Goal: Task Accomplishment & Management: Manage account settings

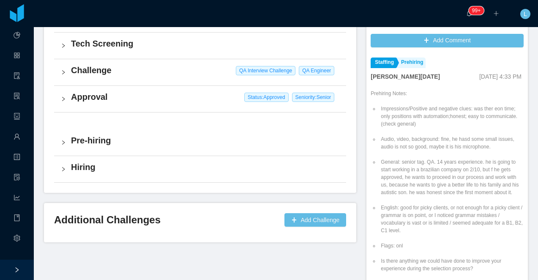
scroll to position [242, 0]
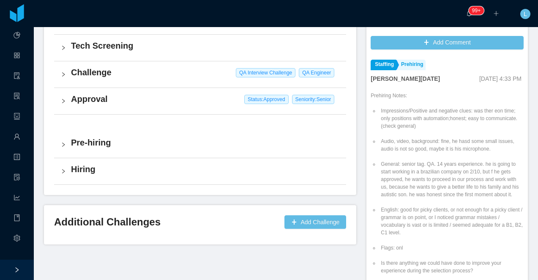
click at [189, 179] on div "Hiring" at bounding box center [200, 171] width 292 height 26
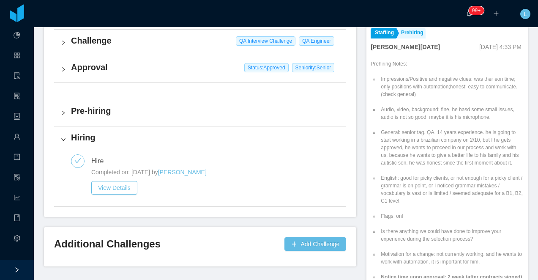
scroll to position [0, 0]
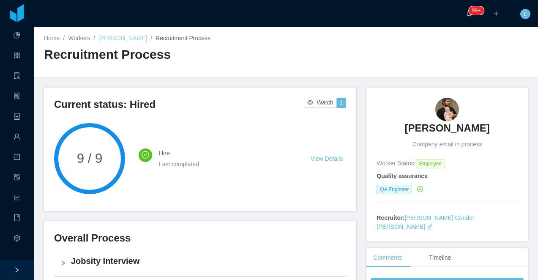
click at [126, 39] on link "[PERSON_NAME]" at bounding box center [122, 38] width 49 height 7
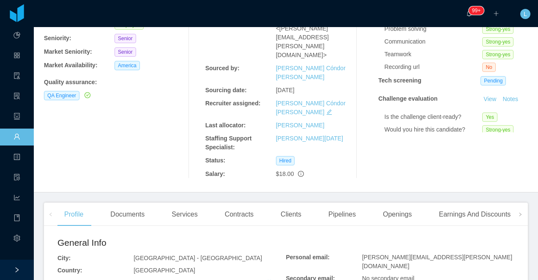
scroll to position [99, 0]
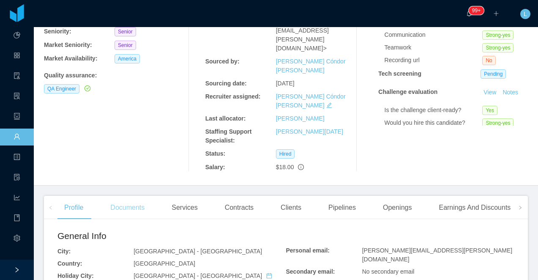
click at [129, 196] on div "Documents" at bounding box center [128, 208] width 48 height 24
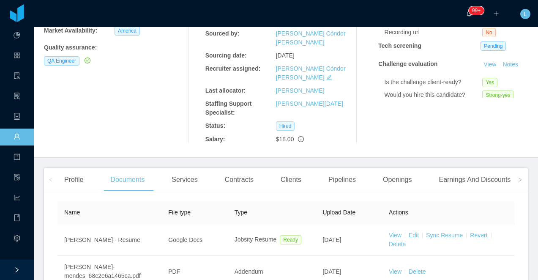
scroll to position [128, 0]
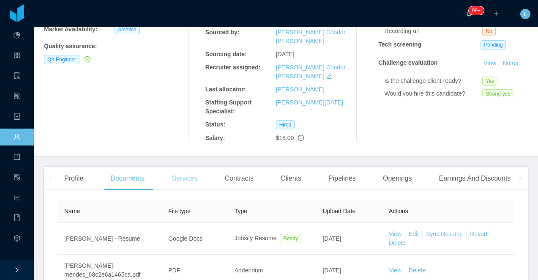
click at [183, 166] on div "Services" at bounding box center [184, 178] width 39 height 24
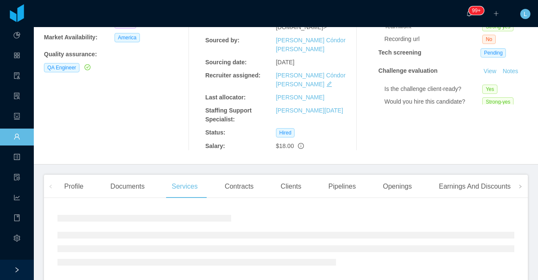
scroll to position [128, 0]
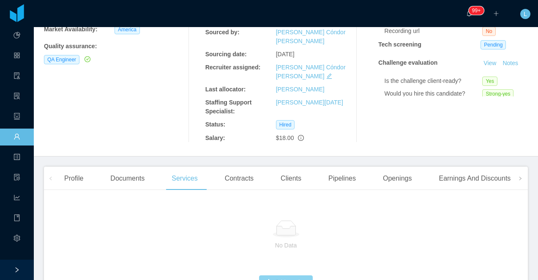
click at [278, 275] on button "Add service" at bounding box center [286, 282] width 54 height 14
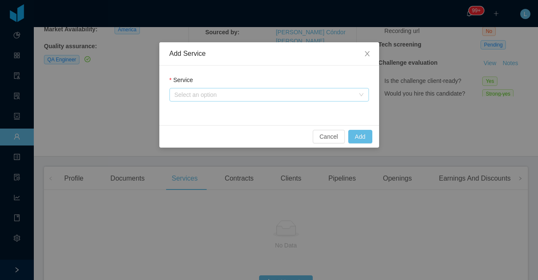
click at [196, 95] on div "Select an option" at bounding box center [265, 94] width 180 height 8
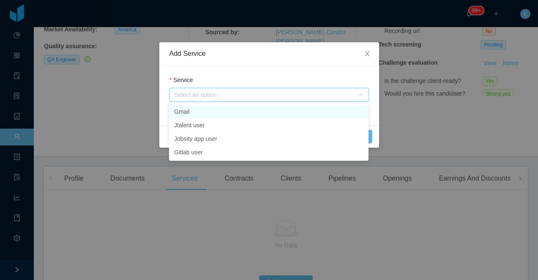
click at [196, 108] on li "Gmail" at bounding box center [268, 112] width 199 height 14
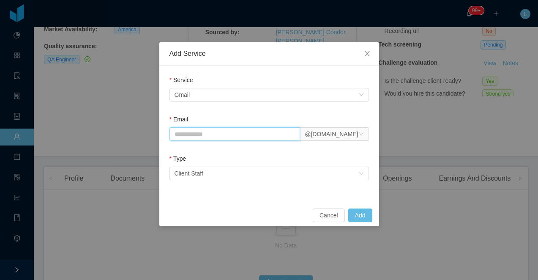
click at [191, 133] on input "Email" at bounding box center [234, 134] width 131 height 14
paste input "**********"
type input "**********"
click at [208, 170] on div "Select an option Client Staff" at bounding box center [267, 173] width 184 height 13
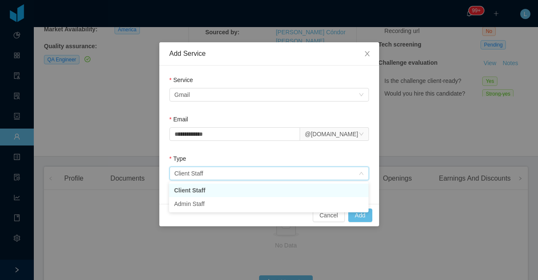
click at [203, 190] on li "Client Staff" at bounding box center [268, 190] width 199 height 14
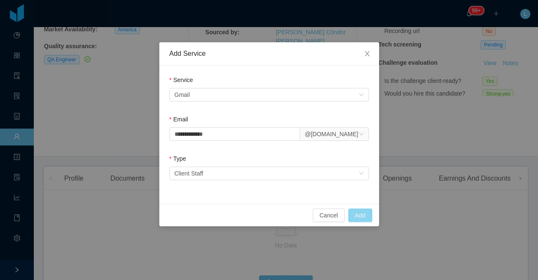
click at [350, 216] on button "Add" at bounding box center [360, 215] width 24 height 14
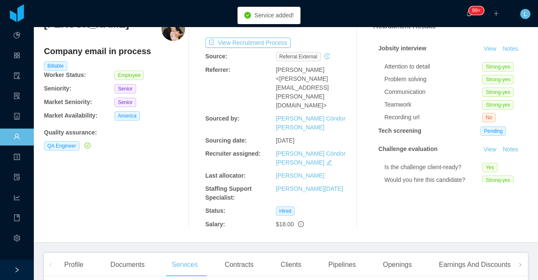
scroll to position [0, 0]
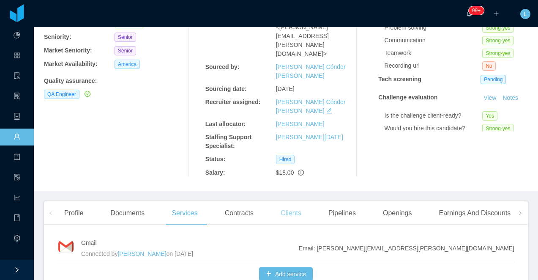
click at [290, 201] on div "Clients" at bounding box center [291, 213] width 34 height 24
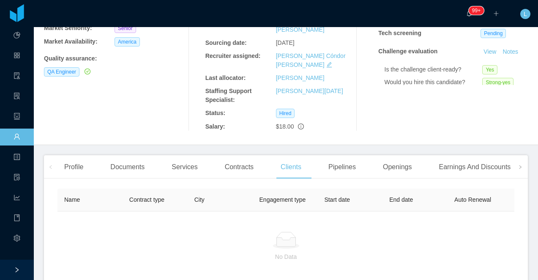
scroll to position [183, 0]
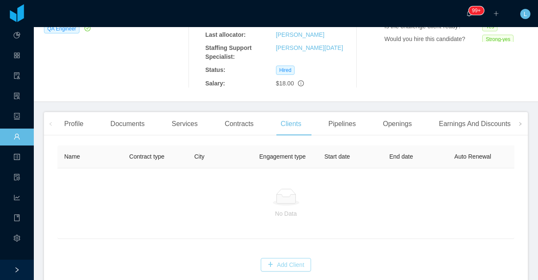
click at [282, 258] on button "Add Client" at bounding box center [286, 265] width 50 height 14
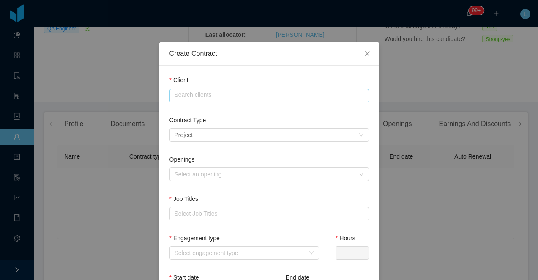
click at [217, 95] on input "text" at bounding box center [268, 96] width 199 height 14
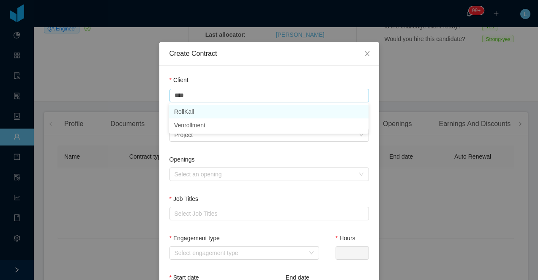
click at [212, 112] on li "RollKall" at bounding box center [268, 112] width 199 height 14
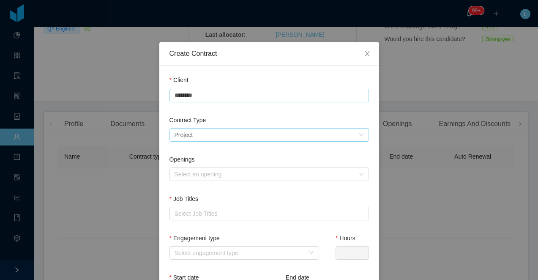
type input "********"
click at [198, 129] on div "Select a contract type Project" at bounding box center [267, 134] width 184 height 13
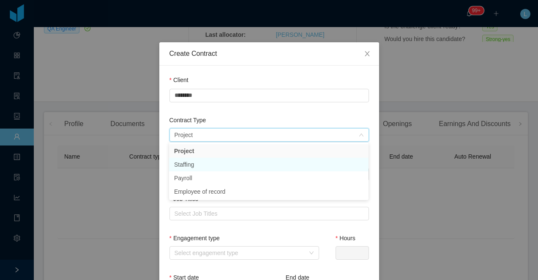
click at [196, 164] on li "Staffing" at bounding box center [268, 165] width 199 height 14
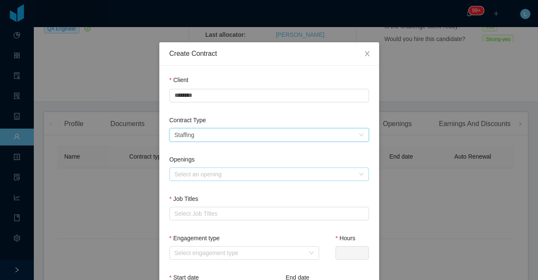
click at [206, 173] on div "Select an opening" at bounding box center [265, 174] width 180 height 8
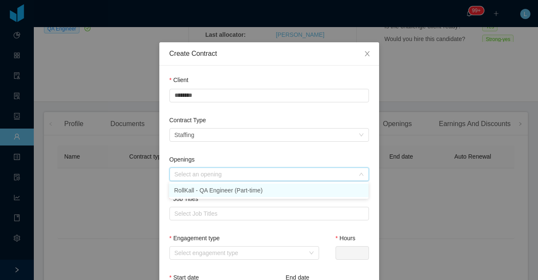
click at [206, 196] on li "RollKall - QA Engineer (Part-time)" at bounding box center [268, 190] width 199 height 14
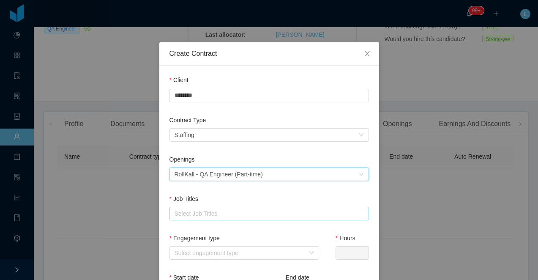
click at [201, 213] on div "Select Job Titles" at bounding box center [268, 213] width 186 height 8
type input "**"
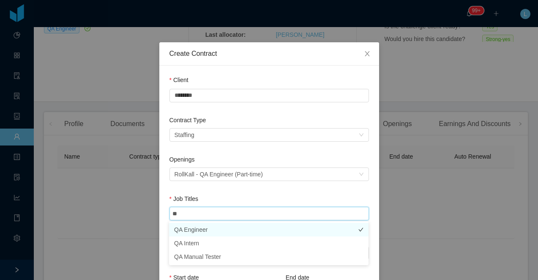
click at [191, 226] on li "QA Engineer" at bounding box center [268, 230] width 199 height 14
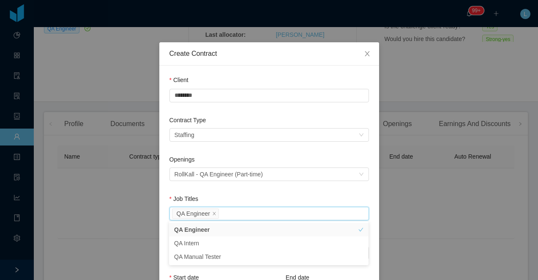
click at [201, 198] on div "Job Titles" at bounding box center [268, 200] width 199 height 12
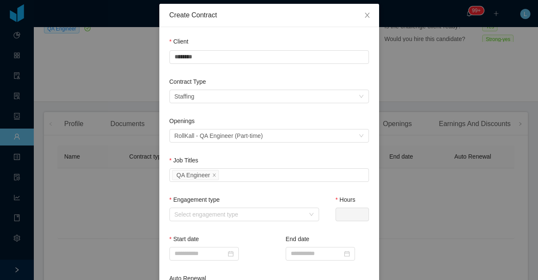
scroll to position [46, 0]
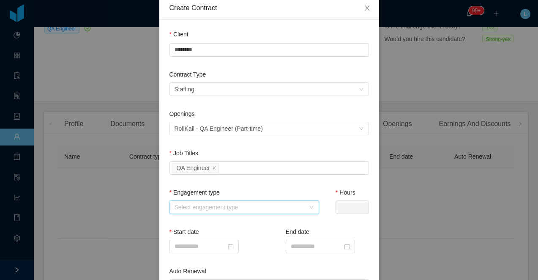
click at [191, 201] on div "Select engagement type" at bounding box center [242, 207] width 134 height 13
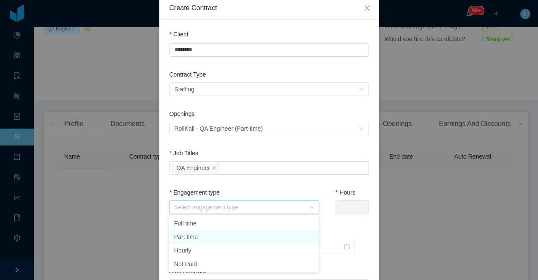
click at [189, 235] on li "Part time" at bounding box center [244, 237] width 150 height 14
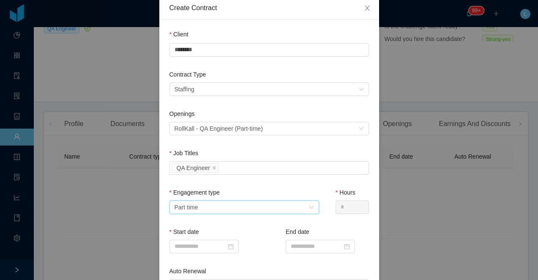
click at [194, 210] on div "Part time" at bounding box center [187, 207] width 24 height 13
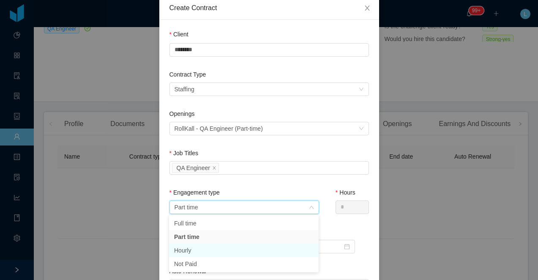
click at [193, 249] on li "Hourly" at bounding box center [244, 250] width 150 height 14
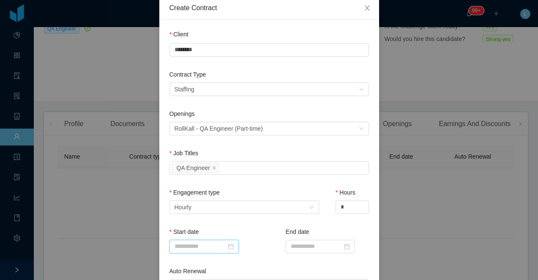
click at [200, 246] on input at bounding box center [203, 247] width 69 height 14
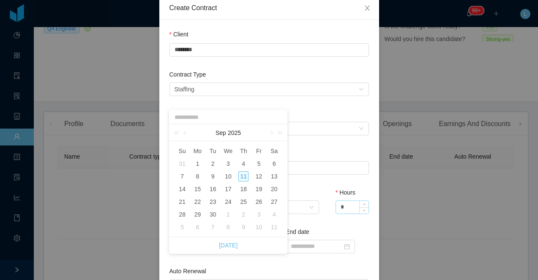
click at [345, 205] on input "*" at bounding box center [352, 207] width 33 height 13
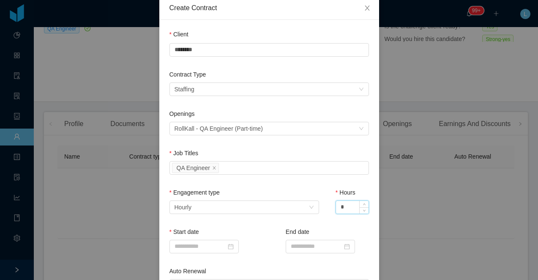
drag, startPoint x: 345, startPoint y: 206, endPoint x: 336, endPoint y: 206, distance: 8.5
click at [336, 206] on input "*" at bounding box center [352, 207] width 33 height 13
type input "*"
click at [243, 230] on div "Start date" at bounding box center [210, 233] width 83 height 12
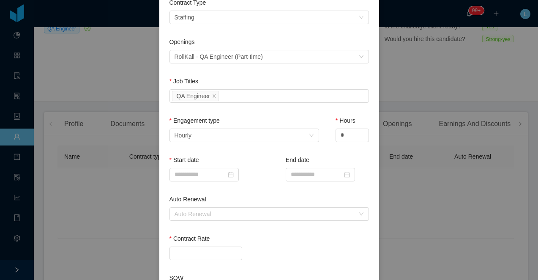
scroll to position [122, 0]
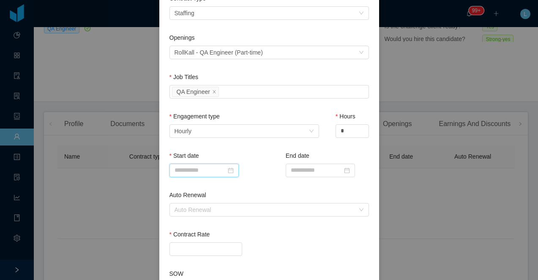
click at [205, 175] on input at bounding box center [203, 171] width 69 height 14
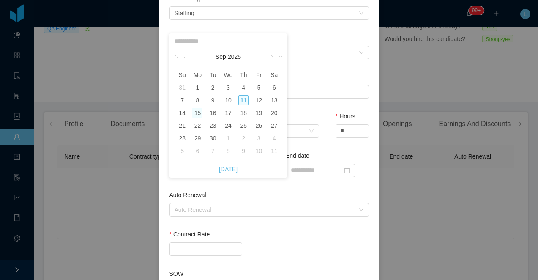
click at [195, 115] on div "15" at bounding box center [197, 113] width 10 height 10
type input "**********"
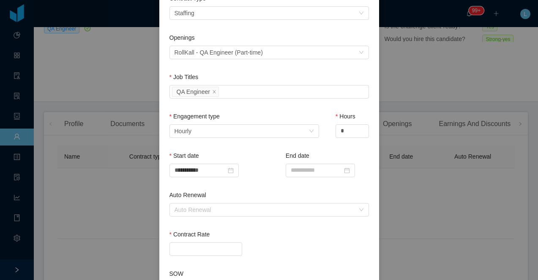
click at [269, 163] on div "**********" at bounding box center [268, 170] width 199 height 39
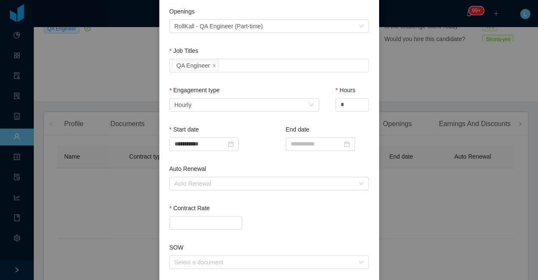
scroll to position [158, 0]
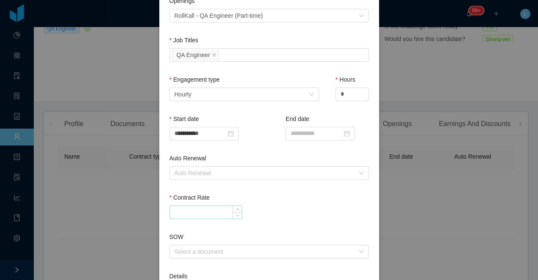
click at [209, 210] on input "Contract Rate" at bounding box center [206, 212] width 72 height 13
type input "*****"
click at [261, 194] on div "Contract Rate" at bounding box center [268, 199] width 199 height 12
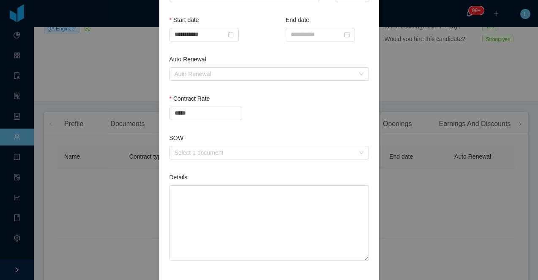
scroll to position [282, 0]
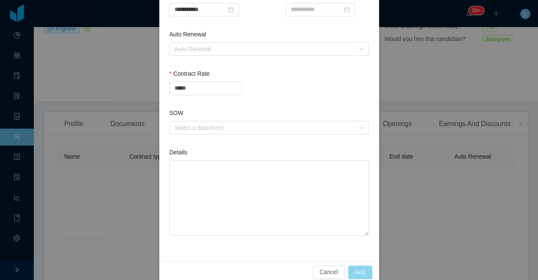
click at [355, 269] on button "Add" at bounding box center [360, 272] width 24 height 14
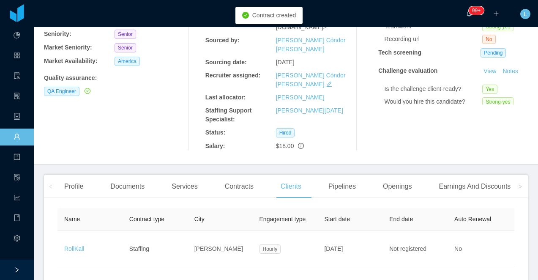
scroll to position [148, 0]
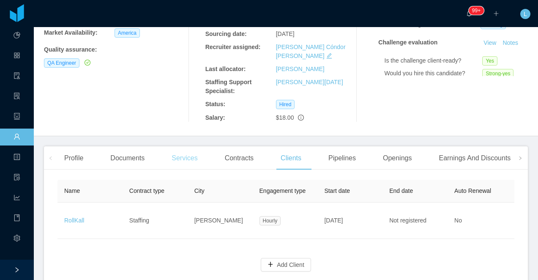
click at [171, 146] on div "Services" at bounding box center [184, 158] width 39 height 24
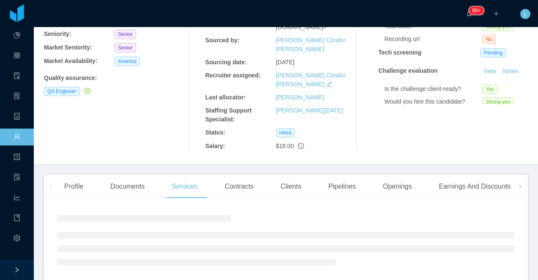
scroll to position [108, 0]
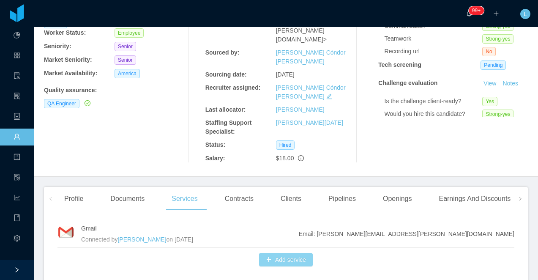
click at [294, 253] on button "Add service" at bounding box center [286, 260] width 54 height 14
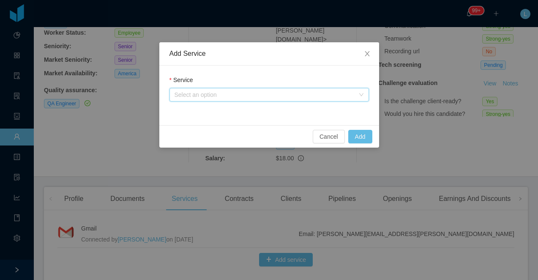
click at [220, 89] on div "Select an option" at bounding box center [267, 94] width 184 height 13
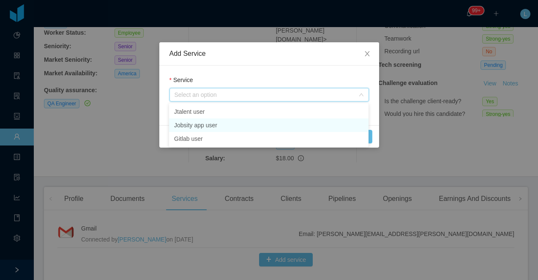
click at [209, 126] on li "Jobsity app user" at bounding box center [268, 125] width 199 height 14
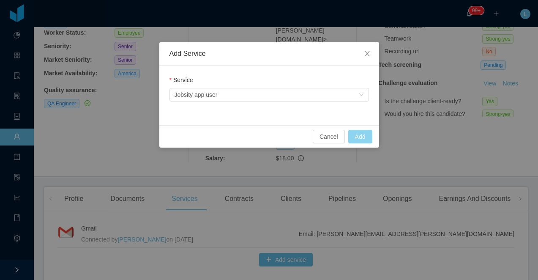
click at [355, 136] on button "Add" at bounding box center [360, 137] width 24 height 14
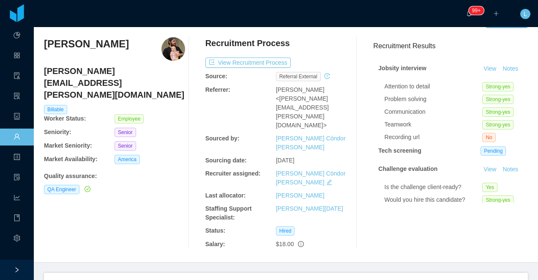
scroll to position [0, 0]
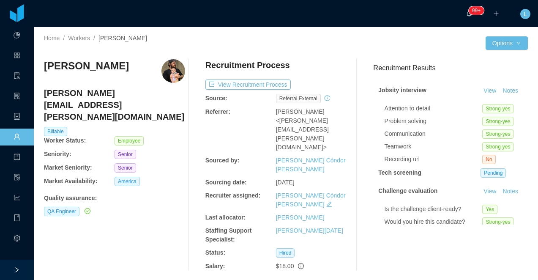
click at [104, 94] on h4 "arthur.mendes@jobsity.com" at bounding box center [114, 104] width 141 height 35
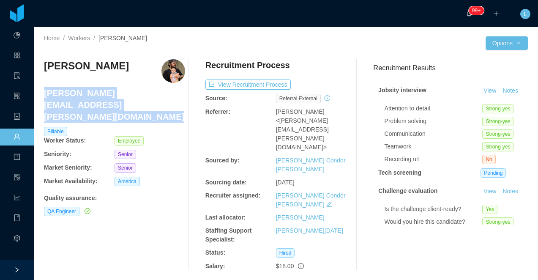
click at [104, 94] on h4 "arthur.mendes@jobsity.com" at bounding box center [114, 104] width 141 height 35
copy h4 "arthur.mendes@jobsity.com"
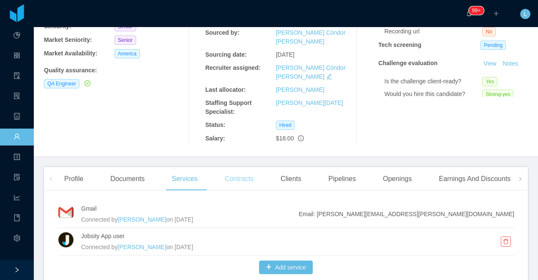
click at [245, 167] on div "Contracts" at bounding box center [239, 179] width 42 height 24
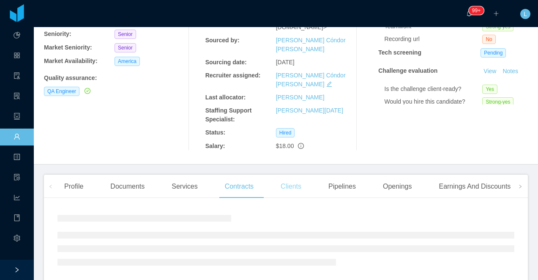
scroll to position [128, 0]
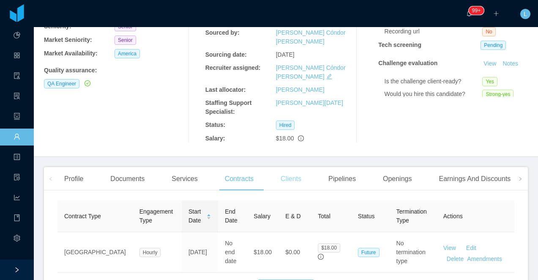
click at [295, 167] on div "Clients" at bounding box center [291, 179] width 34 height 24
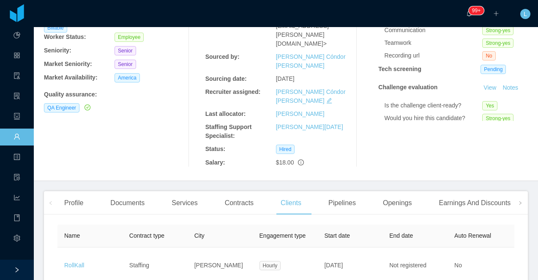
scroll to position [148, 0]
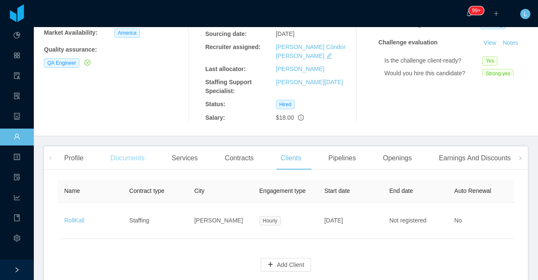
click at [116, 146] on div "Documents" at bounding box center [128, 158] width 48 height 24
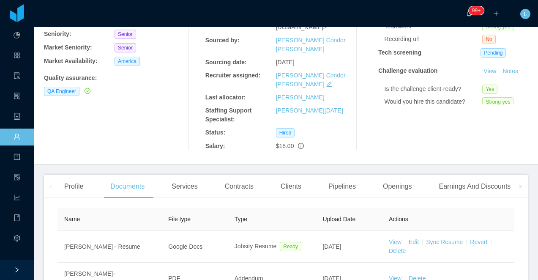
scroll to position [148, 0]
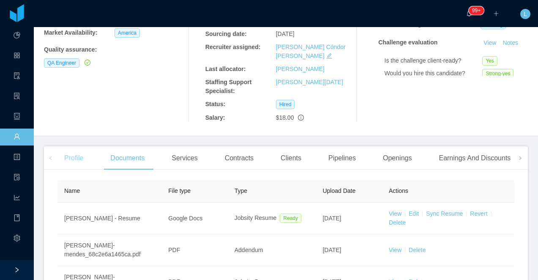
click at [80, 146] on div "Profile" at bounding box center [73, 158] width 33 height 24
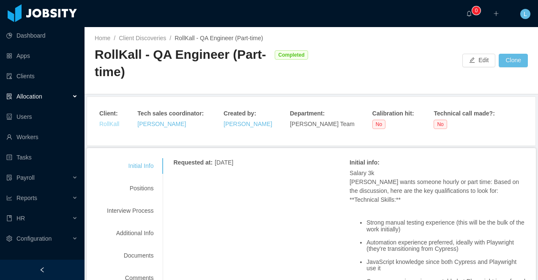
click at [106, 123] on link "RollKall" at bounding box center [109, 123] width 20 height 7
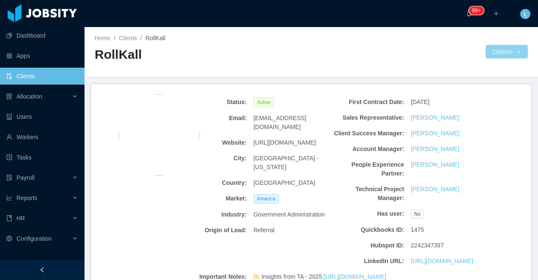
click at [499, 54] on button "Options" at bounding box center [507, 52] width 42 height 14
click at [488, 91] on button "Documents" at bounding box center [497, 89] width 44 height 14
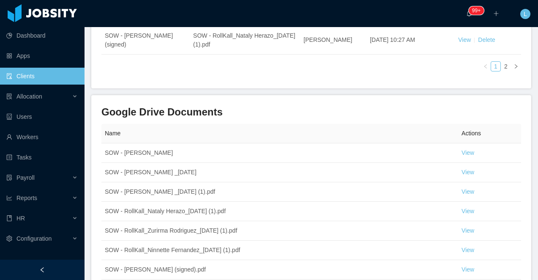
scroll to position [385, 0]
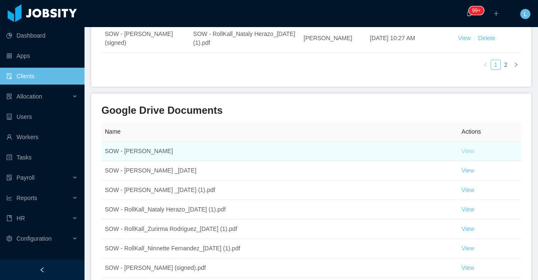
click at [469, 151] on link "View" at bounding box center [467, 150] width 13 height 7
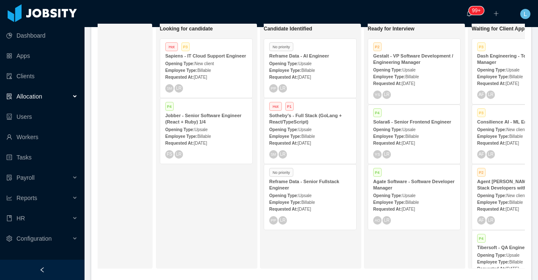
scroll to position [0, 58]
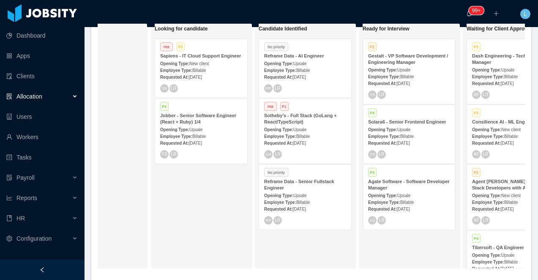
click at [316, 56] on strong "Reframe Data - AI Engineer" at bounding box center [294, 55] width 60 height 5
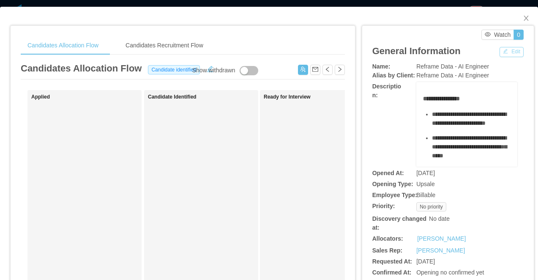
click at [504, 53] on button "Edit" at bounding box center [511, 52] width 24 height 10
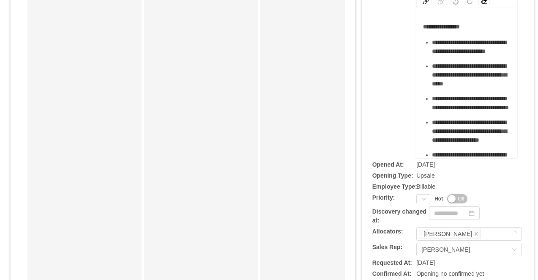
scroll to position [226, 0]
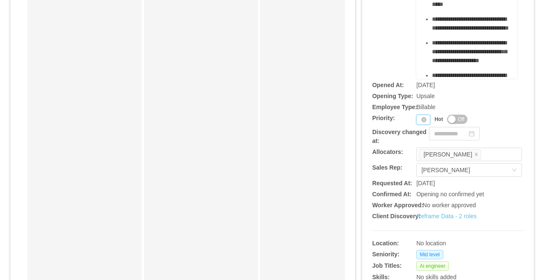
click at [420, 125] on div "Priority" at bounding box center [423, 120] width 14 height 10
click at [420, 169] on li "P3" at bounding box center [424, 169] width 17 height 14
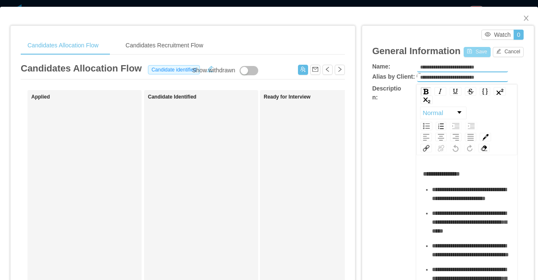
click at [474, 55] on button "Save" at bounding box center [477, 52] width 27 height 10
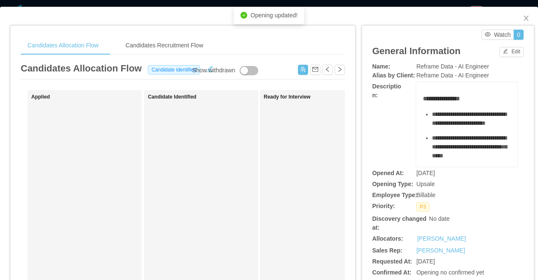
click at [384, 5] on div "**********" at bounding box center [269, 140] width 538 height 280
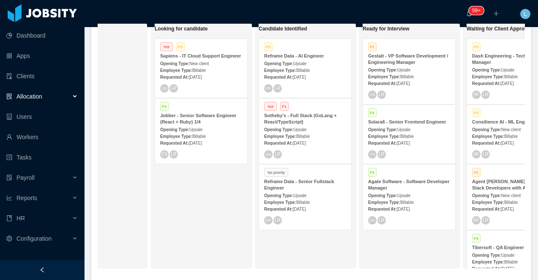
click at [291, 197] on div "Employee Type: Billable" at bounding box center [305, 201] width 82 height 9
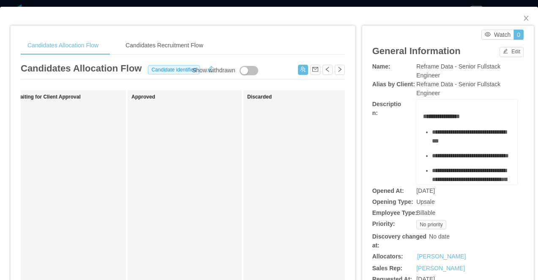
click at [502, 57] on div "General Information Edit" at bounding box center [447, 51] width 151 height 22
click at [502, 54] on button "Edit" at bounding box center [511, 52] width 24 height 10
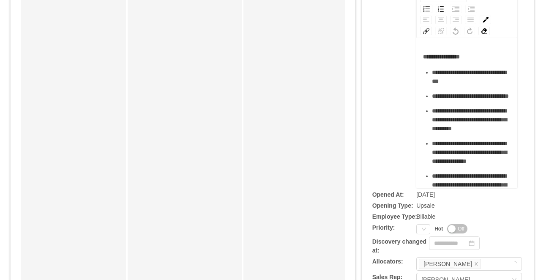
scroll to position [179, 0]
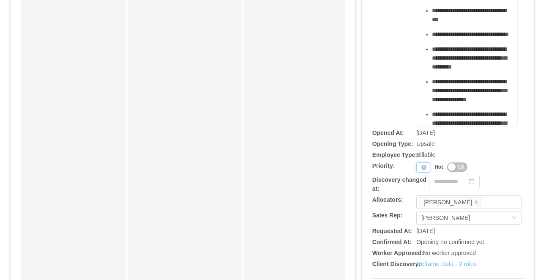
click at [421, 172] on div "Priority" at bounding box center [423, 167] width 14 height 10
click at [425, 195] on li "P1" at bounding box center [424, 190] width 17 height 14
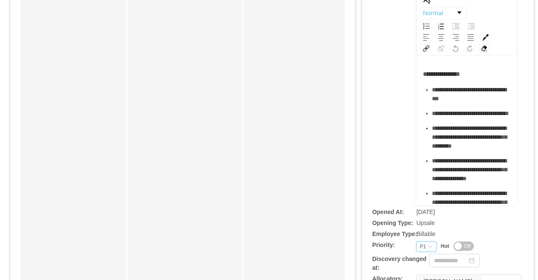
scroll to position [0, 0]
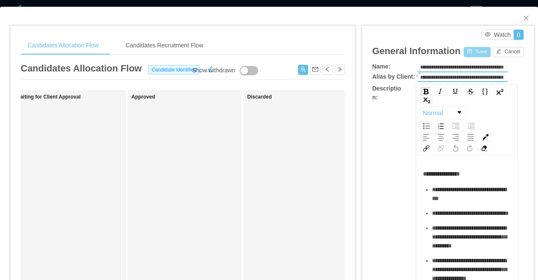
click at [468, 53] on button "Save" at bounding box center [477, 52] width 27 height 10
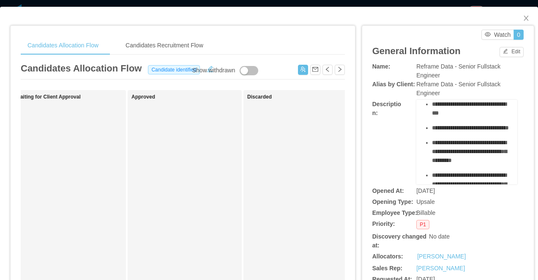
click at [359, 3] on div "**********" at bounding box center [269, 140] width 538 height 280
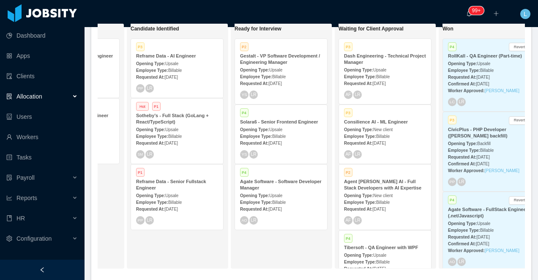
scroll to position [0, 264]
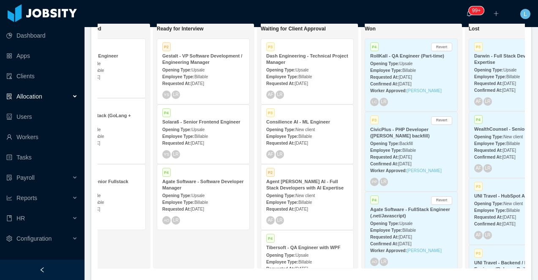
click at [209, 63] on strong "Gestalt - VP Software Development / Engineering Manager" at bounding box center [202, 58] width 80 height 11
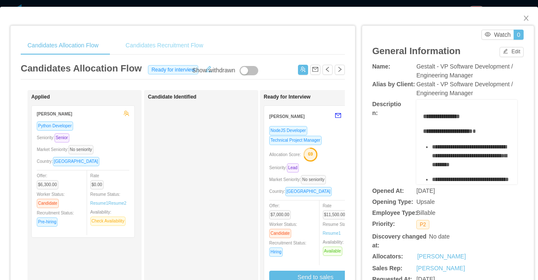
click at [184, 46] on div "Candidates Recruitment Flow" at bounding box center [164, 45] width 91 height 19
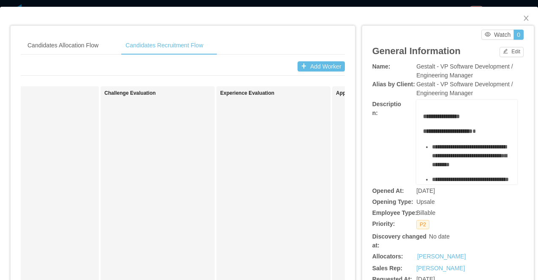
click at [328, 5] on div "Candidates Allocation Flow Candidates Recruitment Flow Candidates Allocation Fl…" at bounding box center [269, 140] width 538 height 280
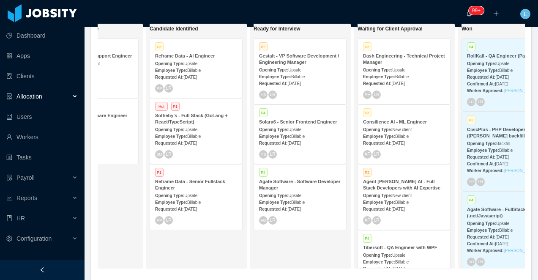
scroll to position [0, 160]
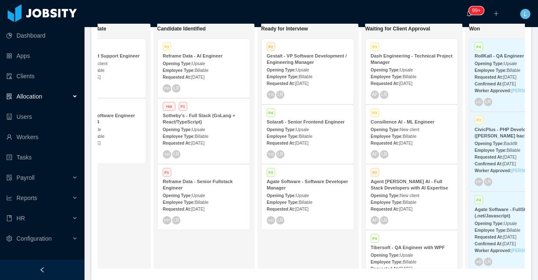
click at [208, 134] on span "Billable" at bounding box center [202, 136] width 14 height 5
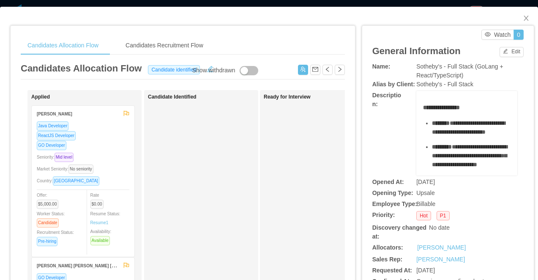
click at [119, 157] on div "Seniority: Mid level" at bounding box center [83, 157] width 93 height 10
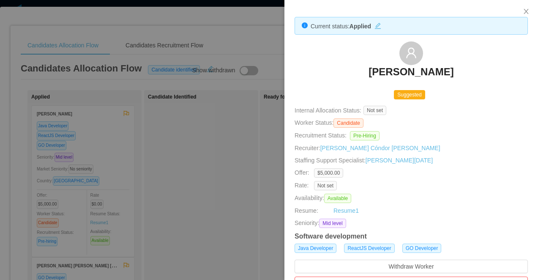
click at [220, 211] on div at bounding box center [269, 140] width 538 height 280
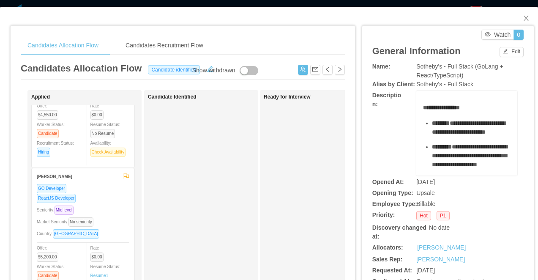
scroll to position [271, 0]
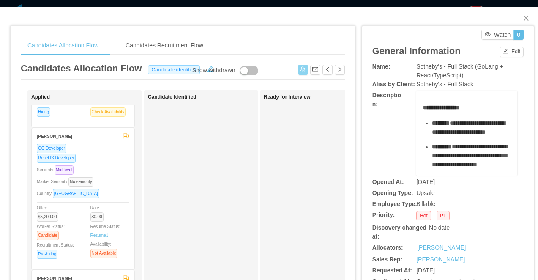
click at [301, 72] on button "button" at bounding box center [303, 70] width 10 height 10
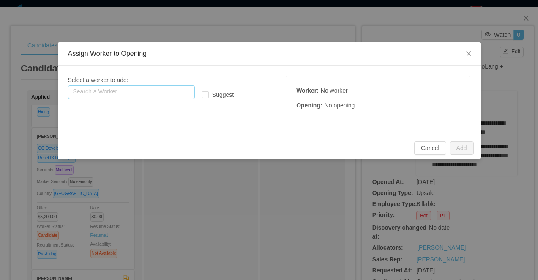
click at [172, 93] on input "text" at bounding box center [131, 92] width 127 height 14
paste input "**********"
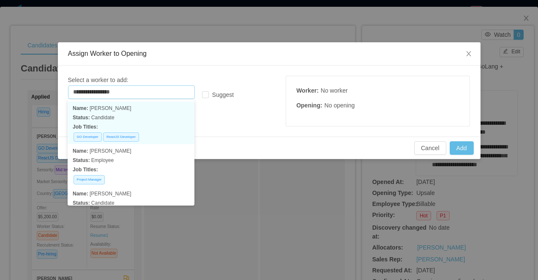
click at [152, 115] on p "Status: Candidate" at bounding box center [131, 117] width 117 height 9
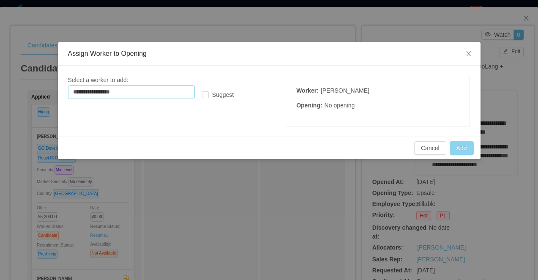
type input "**********"
click at [462, 145] on button "Add" at bounding box center [462, 148] width 24 height 14
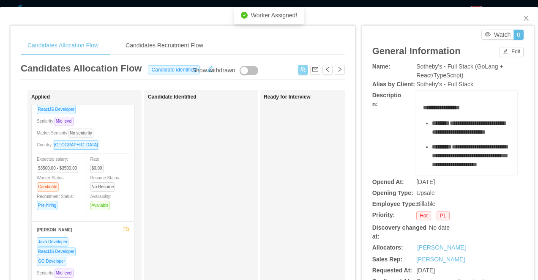
scroll to position [0, 0]
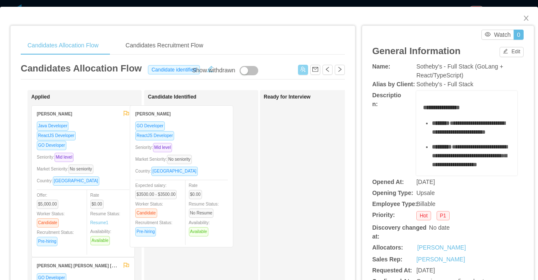
drag, startPoint x: 98, startPoint y: 134, endPoint x: 203, endPoint y: 134, distance: 105.2
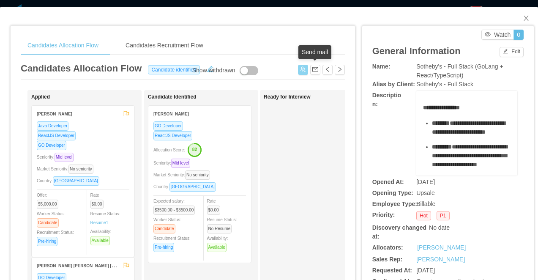
click at [303, 72] on button "button" at bounding box center [303, 70] width 10 height 10
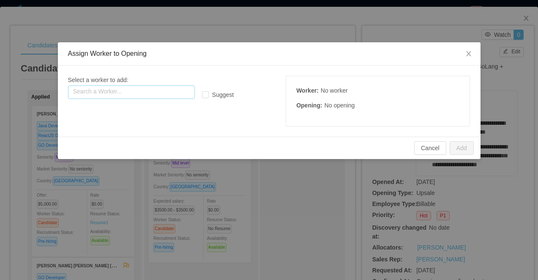
click at [178, 88] on input "text" at bounding box center [131, 92] width 127 height 14
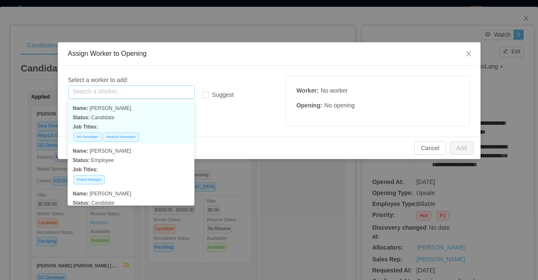
paste input "**********"
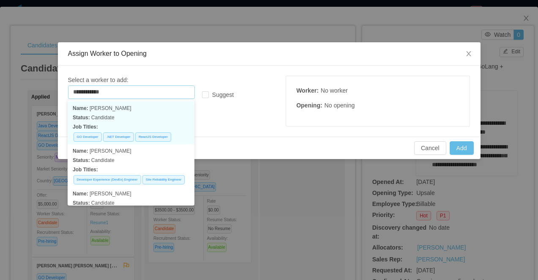
click at [147, 113] on p "Status: Candidate" at bounding box center [131, 117] width 117 height 9
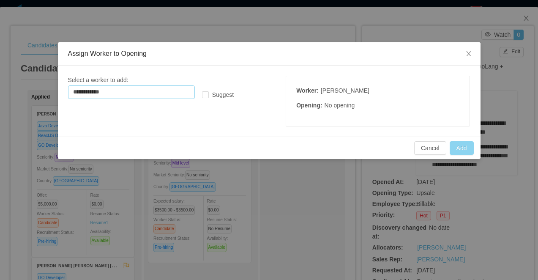
type input "**********"
click at [461, 147] on button "Add" at bounding box center [462, 148] width 24 height 14
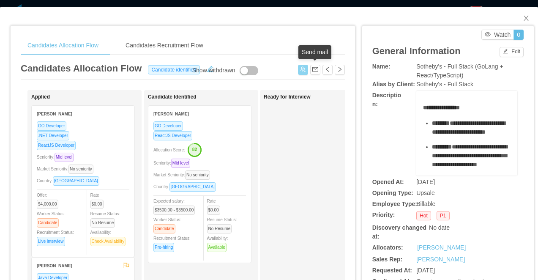
click at [304, 68] on button "button" at bounding box center [303, 70] width 10 height 10
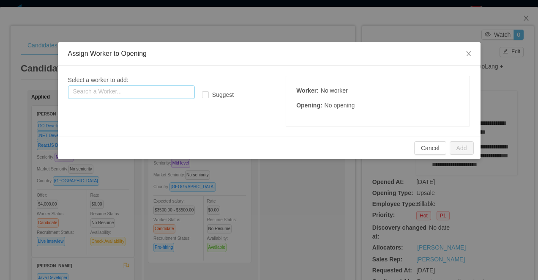
click at [158, 88] on input "text" at bounding box center [131, 92] width 127 height 14
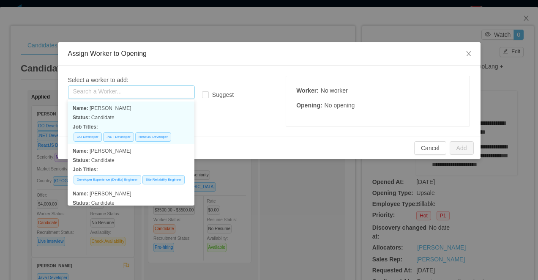
paste input "**********"
click at [156, 120] on p "Status: Candidate" at bounding box center [131, 117] width 117 height 9
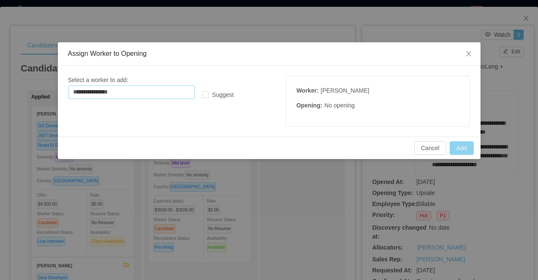
type input "**********"
click at [464, 145] on button "Add" at bounding box center [462, 148] width 24 height 14
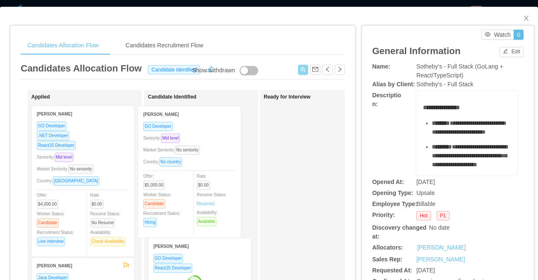
drag, startPoint x: 111, startPoint y: 130, endPoint x: 218, endPoint y: 131, distance: 106.5
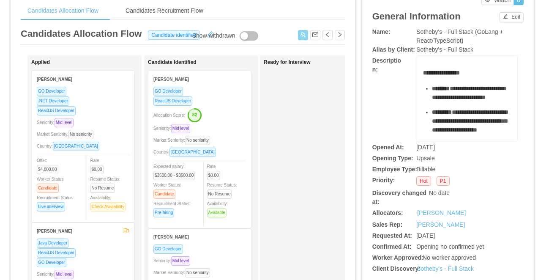
scroll to position [38, 0]
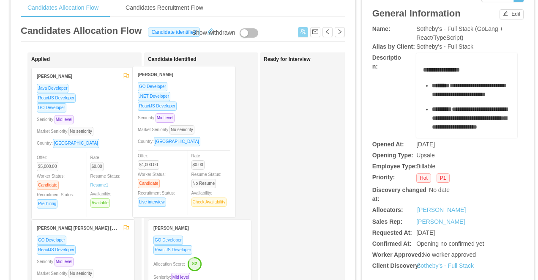
drag, startPoint x: 114, startPoint y: 98, endPoint x: 217, endPoint y: 97, distance: 103.1
click at [217, 97] on div "Applied Lucas Garcia GO Developer .NET Developer ReactJS Developer Seniority: M…" at bounding box center [183, 266] width 324 height 429
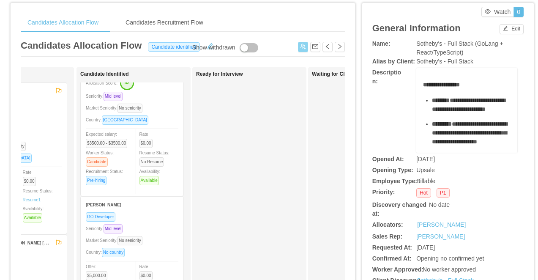
scroll to position [0, 0]
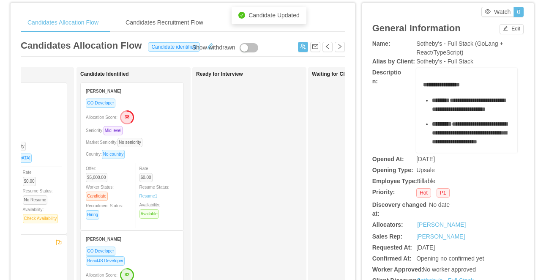
click at [133, 119] on icon "button" at bounding box center [126, 117] width 13 height 13
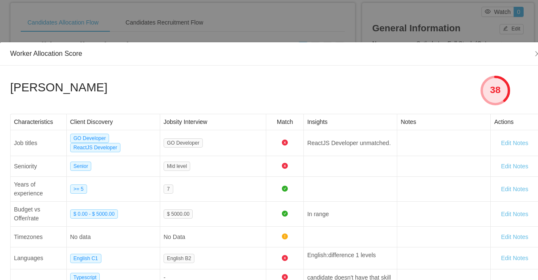
click at [237, 25] on div "Worker Allocation Score Ronald Rodriguez 38 Characteristics Client Discovery Jo…" at bounding box center [269, 140] width 538 height 280
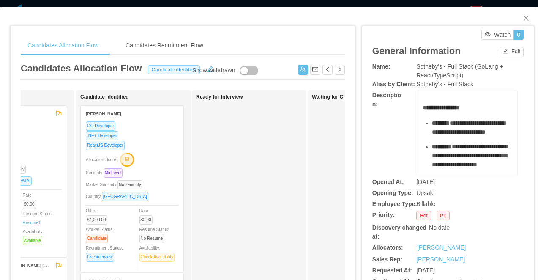
click at [272, 2] on div "Candidates Allocation Flow Candidates Recruitment Flow Candidates Allocation Fl…" at bounding box center [269, 140] width 538 height 280
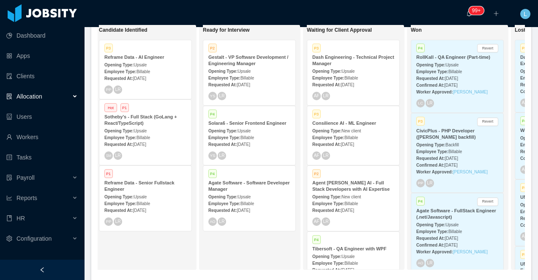
scroll to position [0, 219]
click at [335, 66] on div "Opening Type: Upsale" at bounding box center [352, 70] width 82 height 9
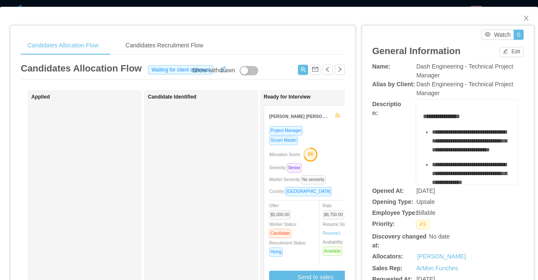
click at [317, 137] on div "Scrum Master" at bounding box center [315, 140] width 93 height 10
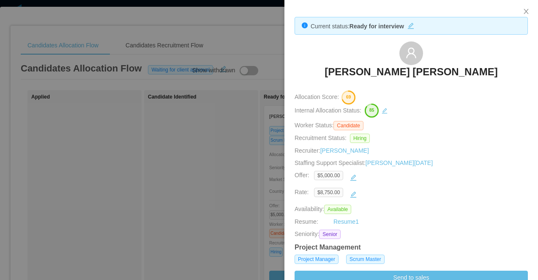
click at [203, 176] on div at bounding box center [269, 140] width 538 height 280
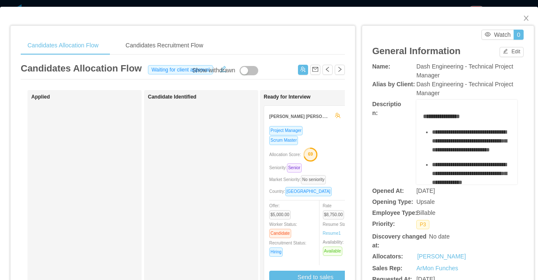
click at [289, 3] on div "**********" at bounding box center [269, 140] width 538 height 280
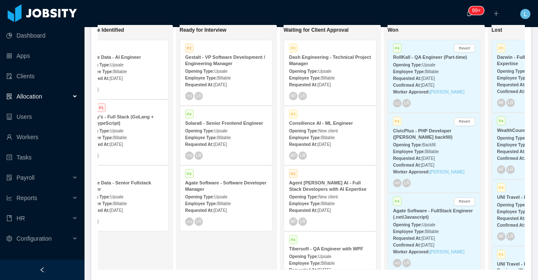
scroll to position [0, 243]
click at [322, 200] on div "Employee Type: Billable" at bounding box center [329, 203] width 82 height 9
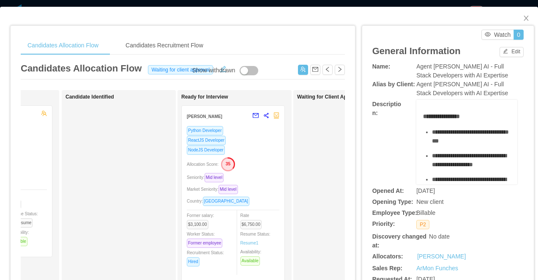
scroll to position [0, 117]
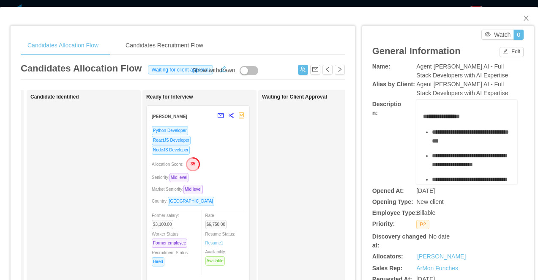
click at [219, 153] on div "NodeJS Developer" at bounding box center [198, 150] width 93 height 10
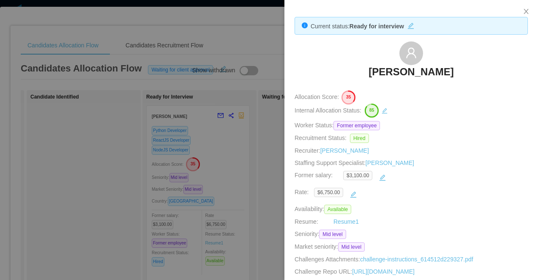
click at [239, 125] on div at bounding box center [269, 140] width 538 height 280
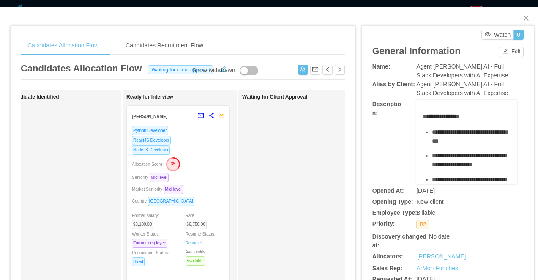
scroll to position [0, 143]
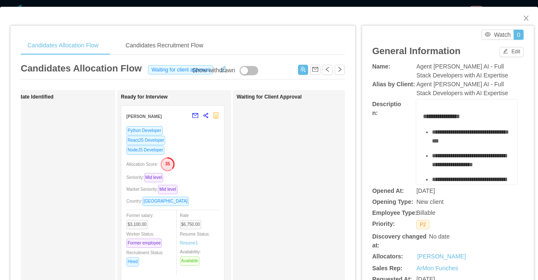
click at [324, 4] on div "Candidates Allocation Flow Candidates Recruitment Flow Candidates Allocation Fl…" at bounding box center [269, 140] width 538 height 280
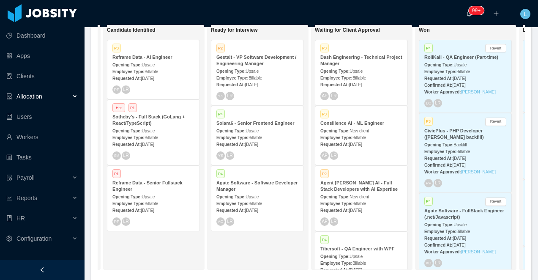
scroll to position [0, 206]
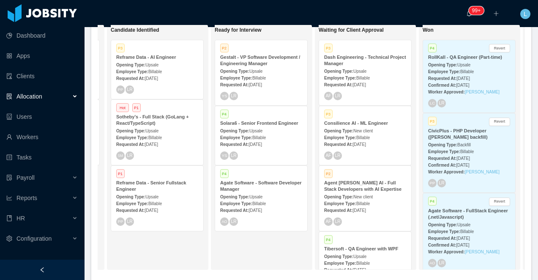
click at [186, 120] on div "Sotheby's - Full Stack (GoLang + React/TypeScript)" at bounding box center [157, 120] width 82 height 13
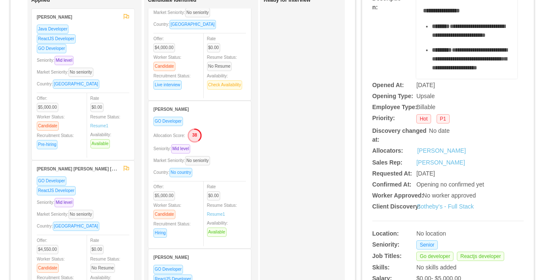
scroll to position [98, 0]
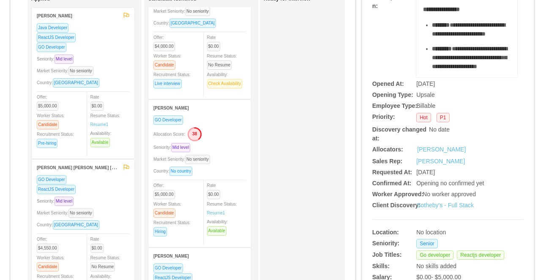
click at [228, 146] on div "Seniority: Mid level" at bounding box center [199, 147] width 93 height 10
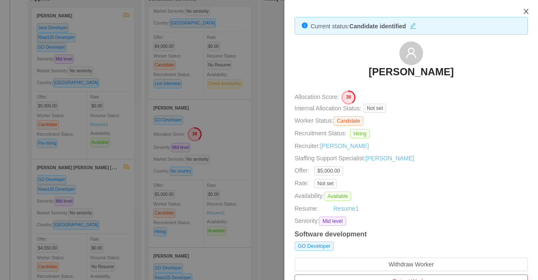
click at [525, 10] on icon "icon: close" at bounding box center [526, 11] width 5 height 5
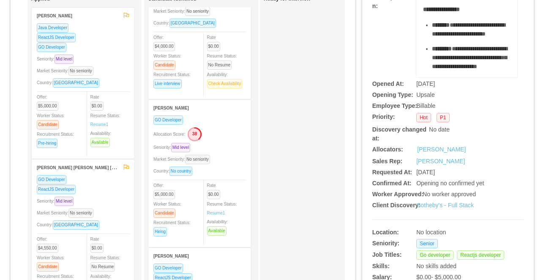
scroll to position [0, 0]
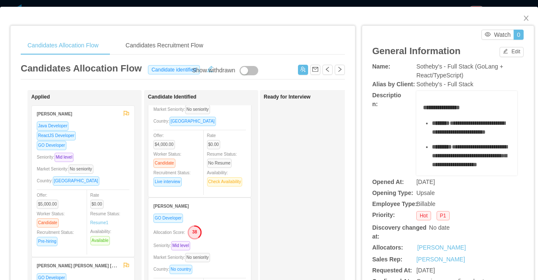
click at [289, 3] on div "Candidates Allocation Flow Candidates Recruitment Flow Candidates Allocation Fl…" at bounding box center [269, 140] width 538 height 280
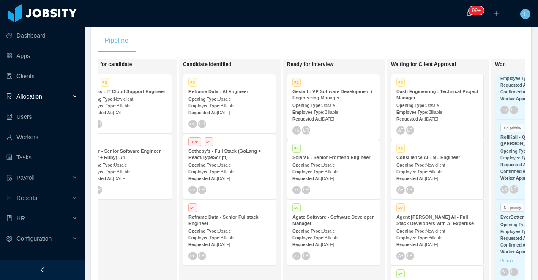
scroll to position [0, 79]
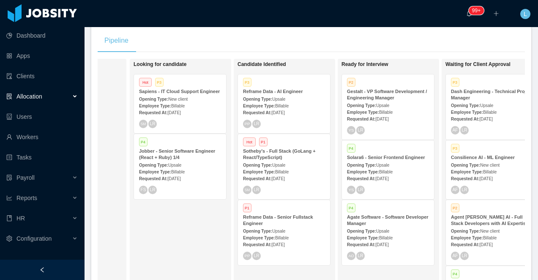
click at [178, 159] on strong "Jobber - Senior Software Engineer (React + Ruby) 1/4" at bounding box center [177, 153] width 76 height 11
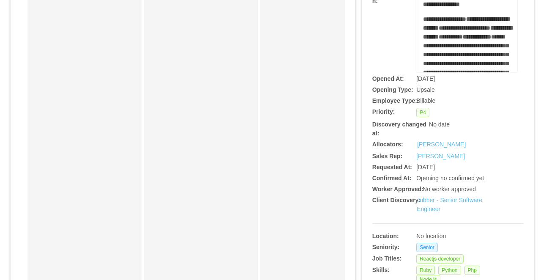
scroll to position [115, 0]
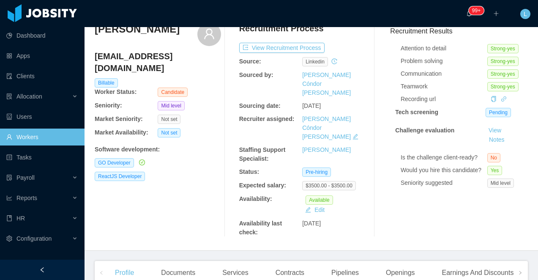
scroll to position [78, 0]
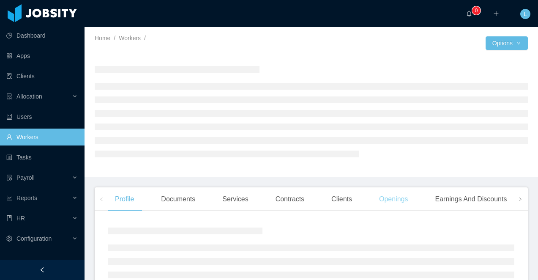
click at [383, 202] on div "Openings" at bounding box center [393, 199] width 43 height 24
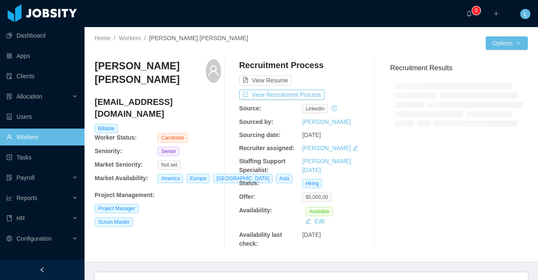
click at [70, 264] on div at bounding box center [42, 269] width 85 height 20
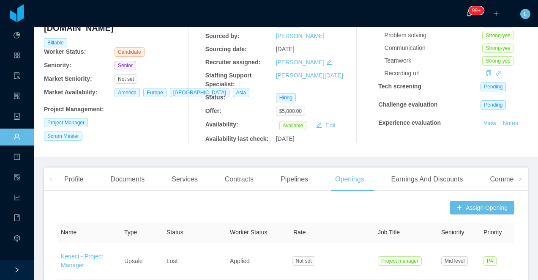
scroll to position [45, 0]
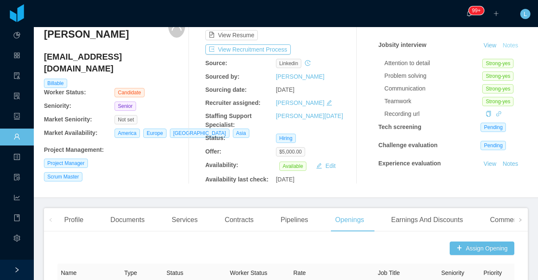
click at [511, 46] on button "Notes" at bounding box center [510, 46] width 22 height 10
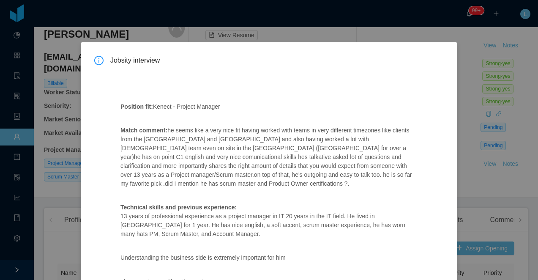
scroll to position [17, 0]
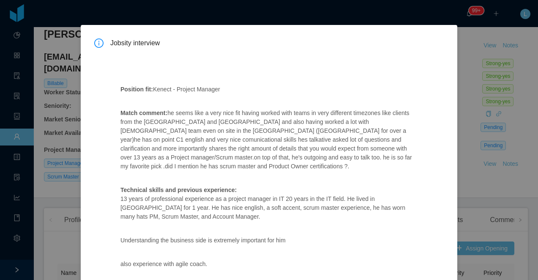
click at [76, 119] on div "Jobsity interview Position fit: Kenect - Project Manager Match comment: he seem…" at bounding box center [269, 140] width 538 height 280
click at [63, 200] on div "Jobsity interview Position fit: Kenect - Project Manager Match comment: he seem…" at bounding box center [269, 140] width 538 height 280
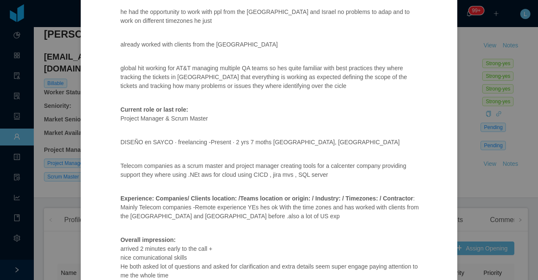
scroll to position [657, 0]
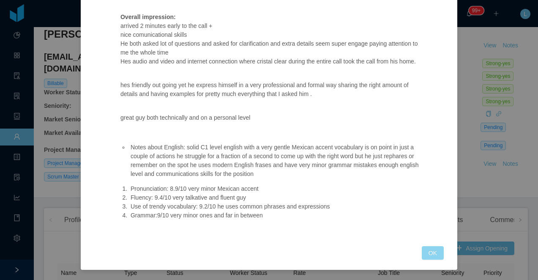
click at [429, 253] on button "OK" at bounding box center [433, 253] width 22 height 14
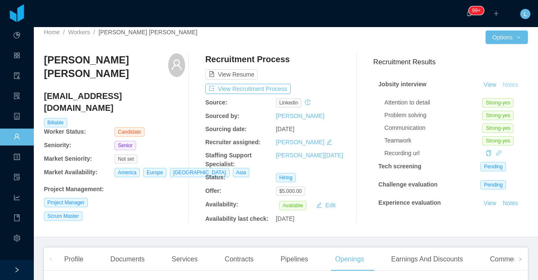
scroll to position [0, 0]
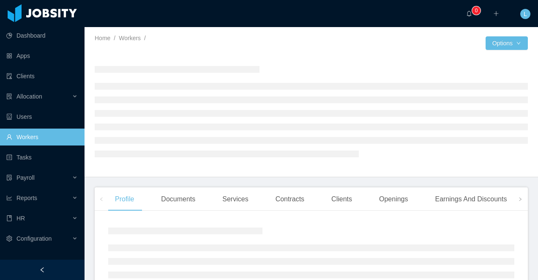
click at [54, 266] on div at bounding box center [42, 269] width 85 height 20
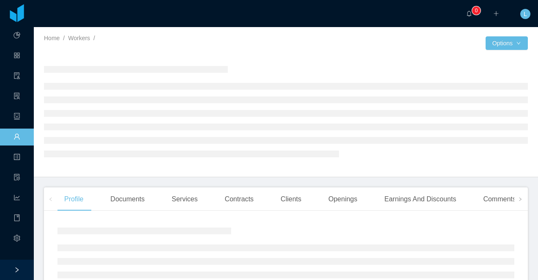
scroll to position [37, 0]
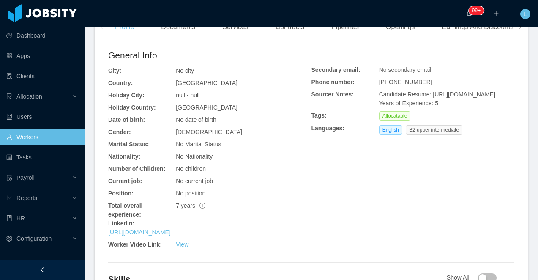
scroll to position [251, 0]
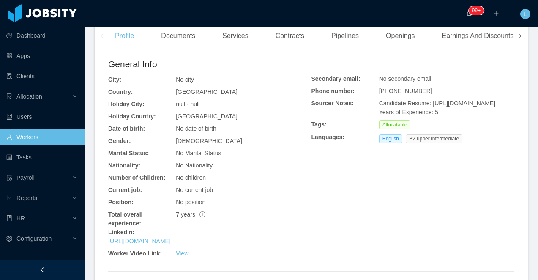
click at [519, 38] on icon "icon: right" at bounding box center [520, 36] width 4 height 4
click at [484, 44] on div "Experience" at bounding box center [484, 36] width 47 height 24
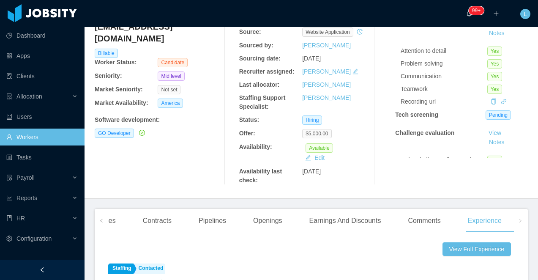
scroll to position [136, 0]
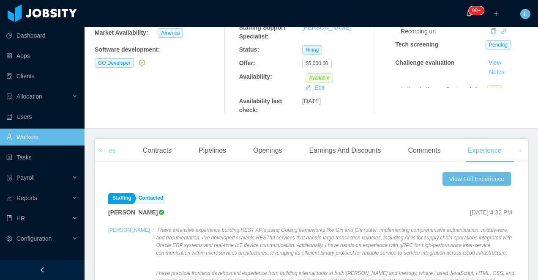
click at [112, 154] on div "Services" at bounding box center [102, 151] width 39 height 24
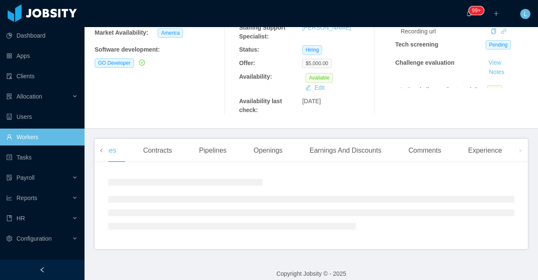
click at [101, 156] on span at bounding box center [101, 150] width 5 height 10
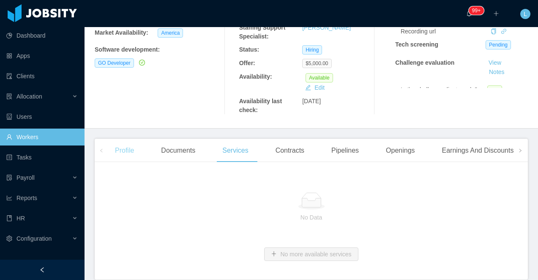
click at [114, 161] on div "Profile" at bounding box center [124, 151] width 33 height 24
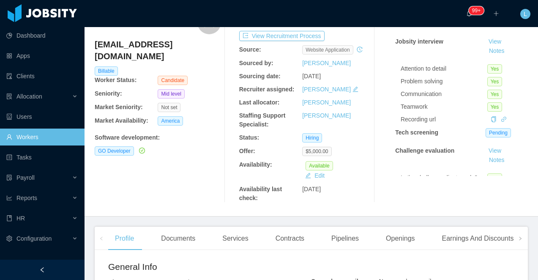
scroll to position [60, 0]
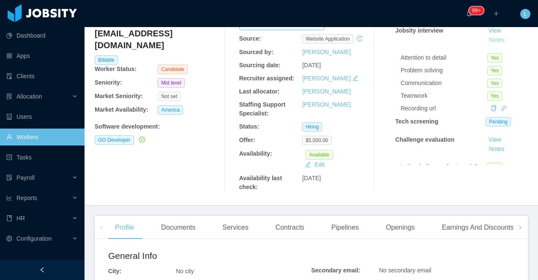
click at [495, 42] on button "Notes" at bounding box center [497, 40] width 22 height 10
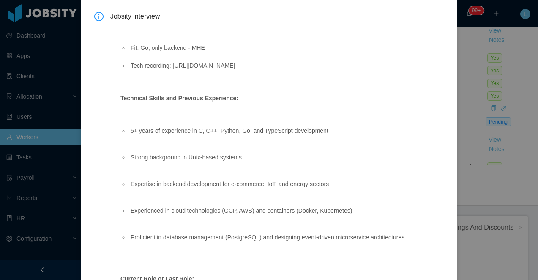
scroll to position [32, 0]
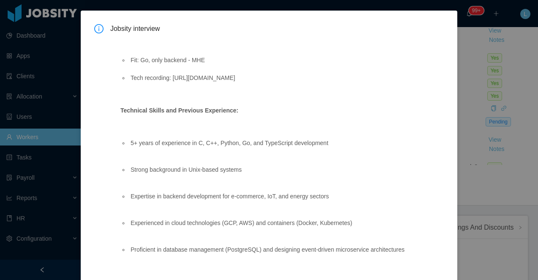
click at [298, 7] on div "Jobsity interview Fit: Go, only backend - MHE Tech recording: https://drive.goo…" at bounding box center [269, 140] width 538 height 280
click at [63, 131] on div "Jobsity interview Fit: Go, only backend - MHE Tech recording: https://drive.goo…" at bounding box center [269, 140] width 538 height 280
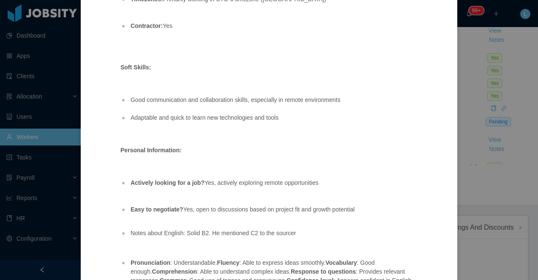
scroll to position [844, 0]
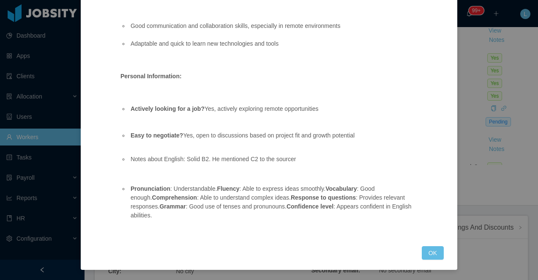
click at [425, 254] on button "OK" at bounding box center [433, 253] width 22 height 14
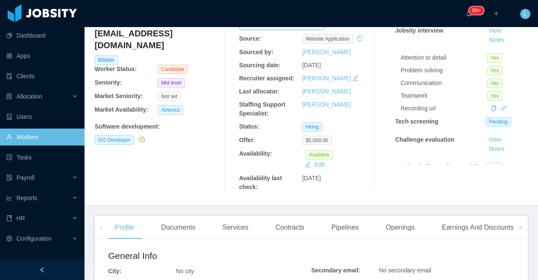
scroll to position [0, 0]
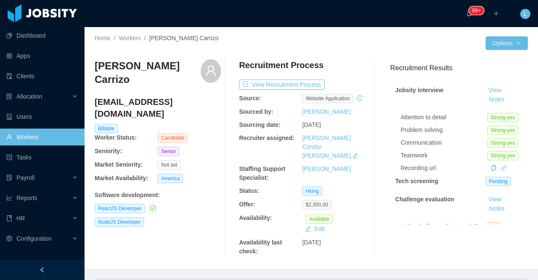
click at [161, 67] on h3 "[PERSON_NAME] Carrizo" at bounding box center [148, 72] width 106 height 27
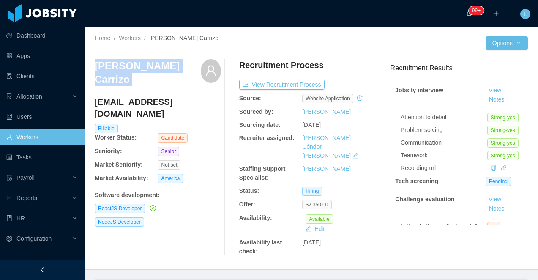
click at [161, 67] on h3 "[PERSON_NAME] Carrizo" at bounding box center [148, 72] width 106 height 27
copy div "[PERSON_NAME] Carrizo"
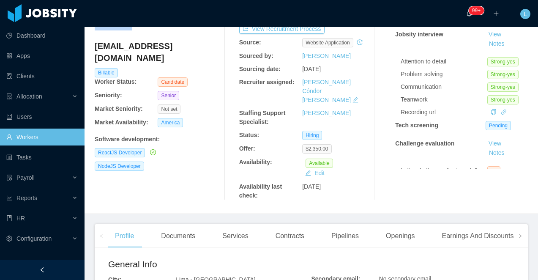
scroll to position [249, 0]
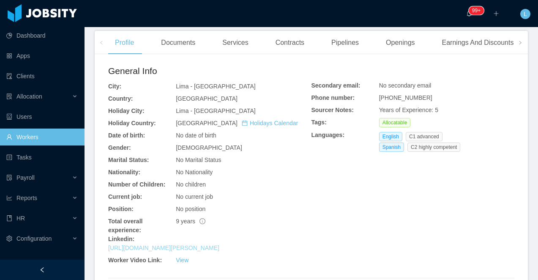
click at [192, 248] on link "[URL][DOMAIN_NAME][PERSON_NAME]" at bounding box center [163, 247] width 111 height 7
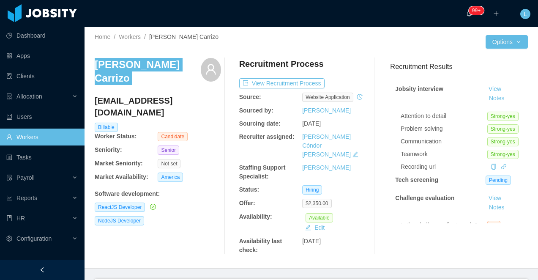
scroll to position [0, 0]
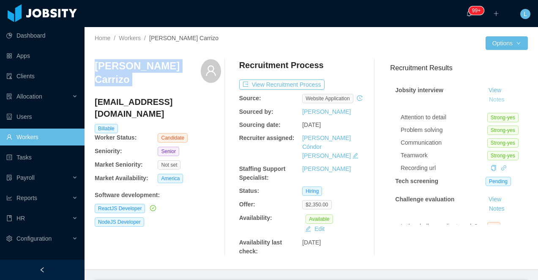
click at [501, 101] on button "Notes" at bounding box center [497, 100] width 22 height 10
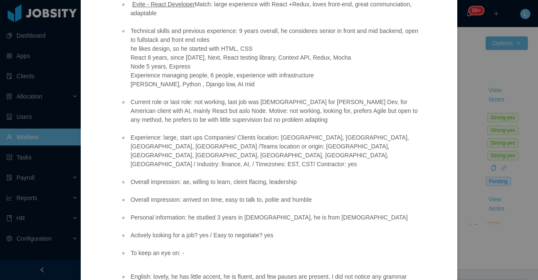
scroll to position [166, 0]
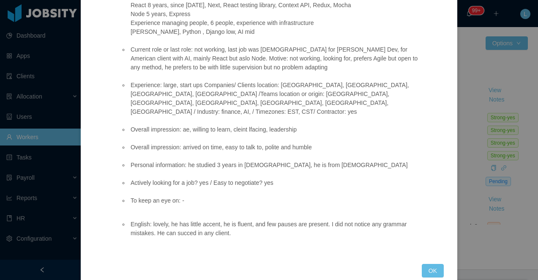
click at [502, 34] on div "Jobsity interview Position fit: Jobber - Senior Software Engineer (React + Ruby…" at bounding box center [269, 140] width 538 height 280
